Goal: Book appointment/travel/reservation

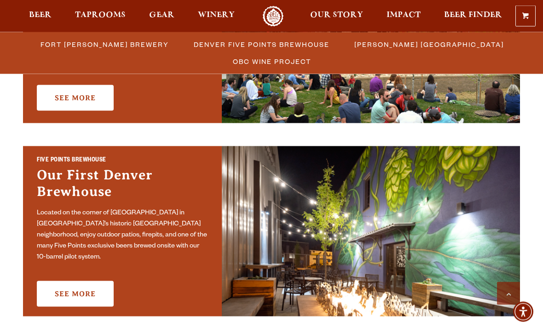
scroll to position [411, 0]
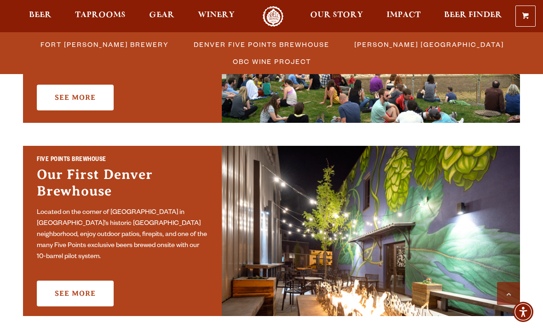
click at [64, 295] on link "See More" at bounding box center [75, 293] width 77 height 26
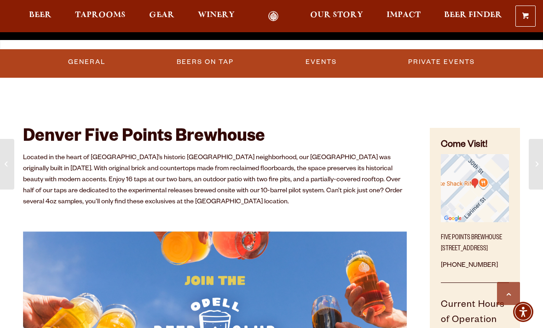
click at [316, 72] on link "Events" at bounding box center [321, 61] width 39 height 21
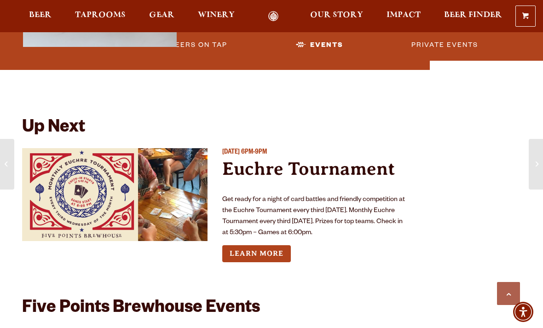
scroll to position [2521, 0]
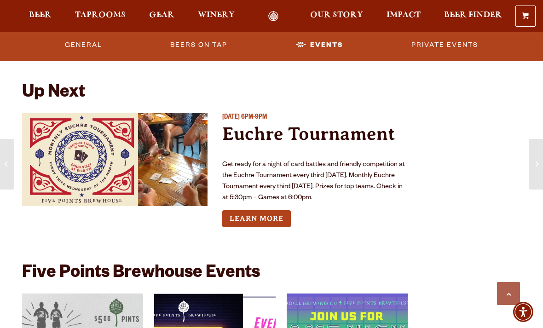
click at [436, 50] on link "Private Events" at bounding box center [444, 44] width 74 height 21
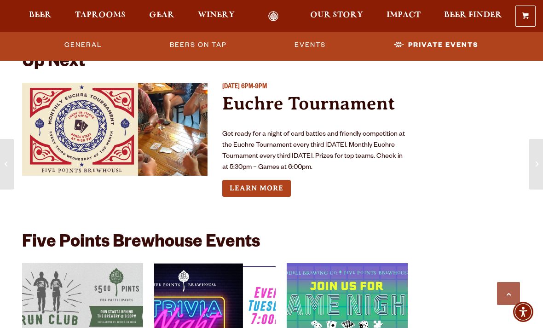
click at [441, 55] on link "Private Events" at bounding box center [436, 44] width 92 height 21
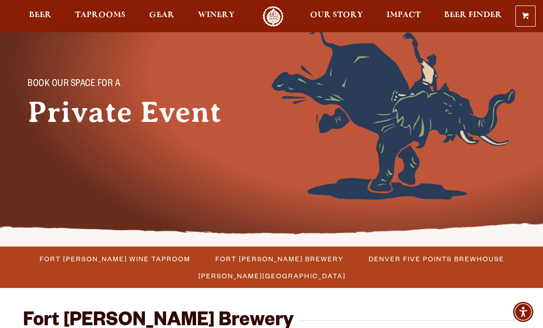
scroll to position [32, 0]
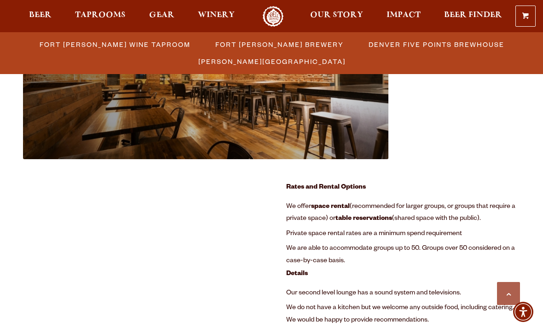
scroll to position [977, 0]
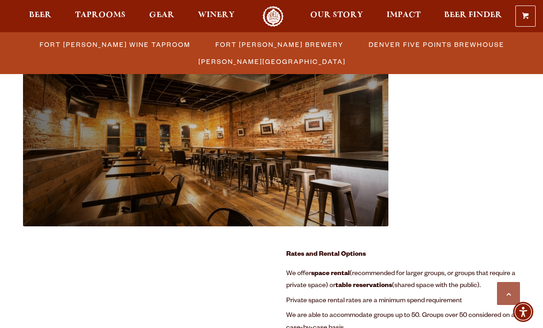
click at [353, 325] on li "We are able to accommodate groups up to 50. Groups over 50 considered on a case…" at bounding box center [403, 322] width 234 height 27
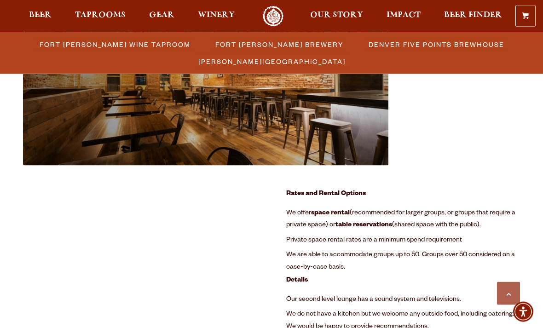
scroll to position [972, 0]
